Goal: Find specific page/section: Find specific page/section

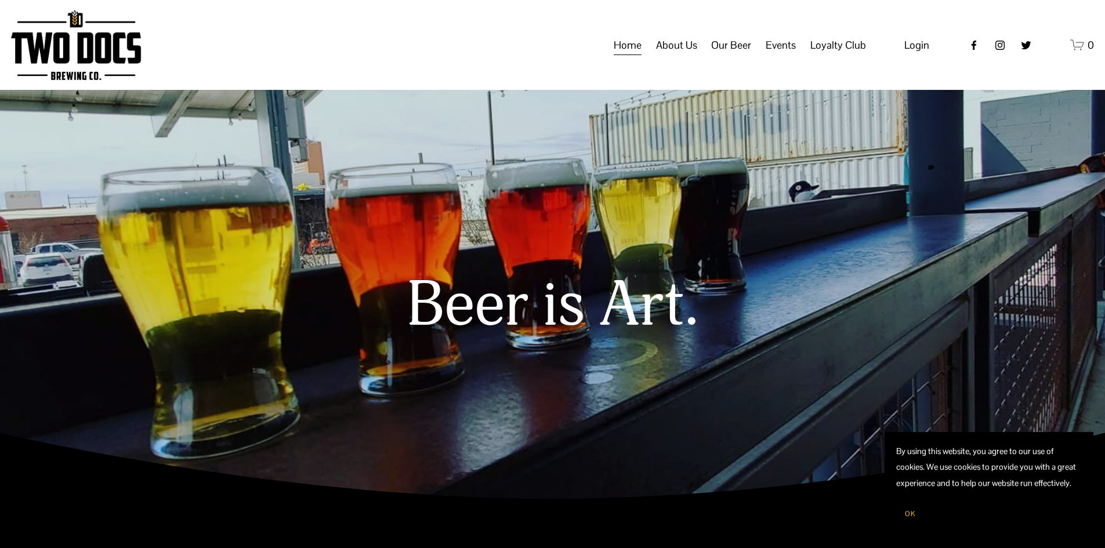
click at [0, 0] on span "Raiderland RED" at bounding box center [0, 0] width 0 height 0
